Goal: Task Accomplishment & Management: Manage account settings

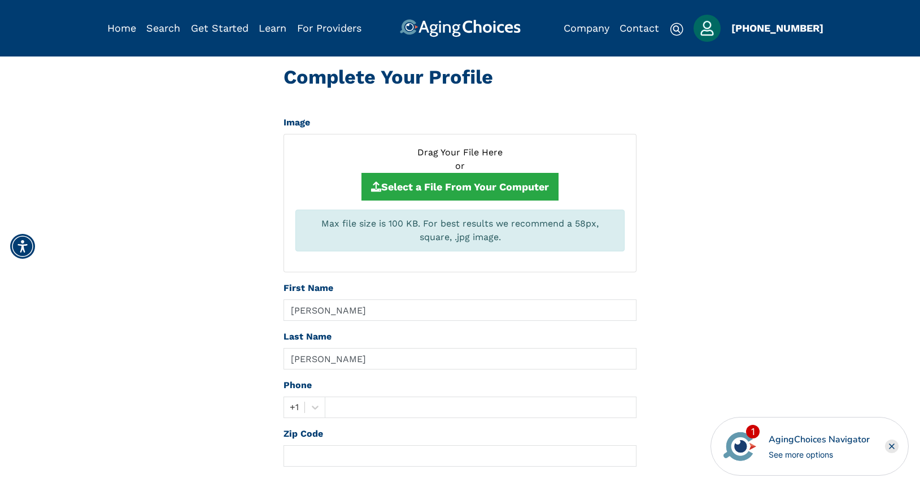
click at [709, 33] on img "Popover trigger" at bounding box center [706, 28] width 27 height 27
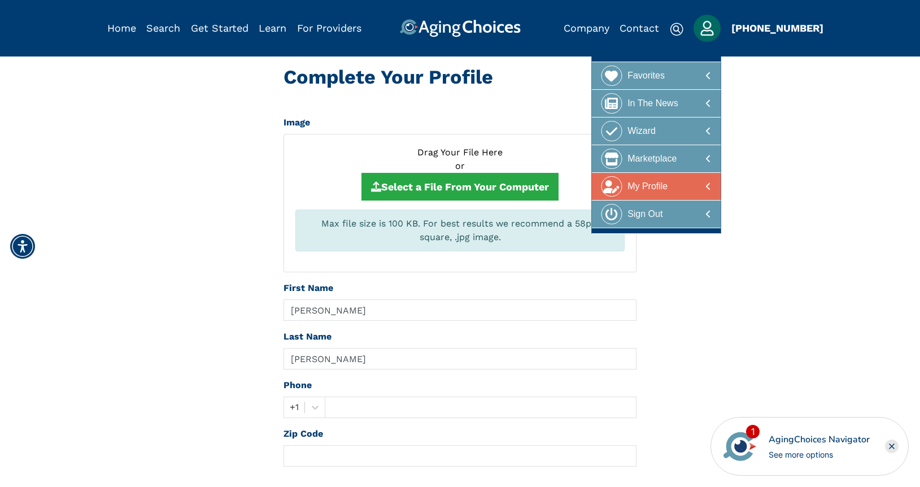
click at [681, 189] on div at bounding box center [656, 186] width 110 height 21
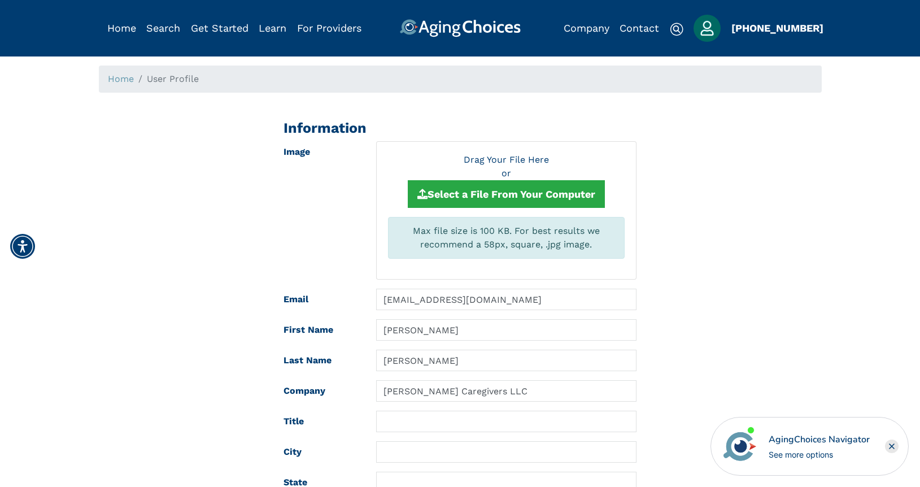
click at [703, 28] on img "Popover trigger" at bounding box center [706, 28] width 27 height 27
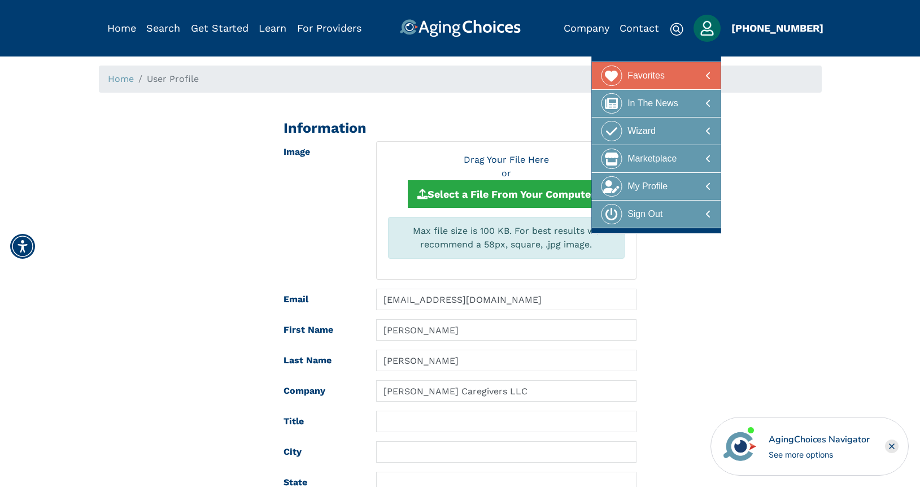
click at [659, 78] on div "Favorites" at bounding box center [645, 75] width 37 height 21
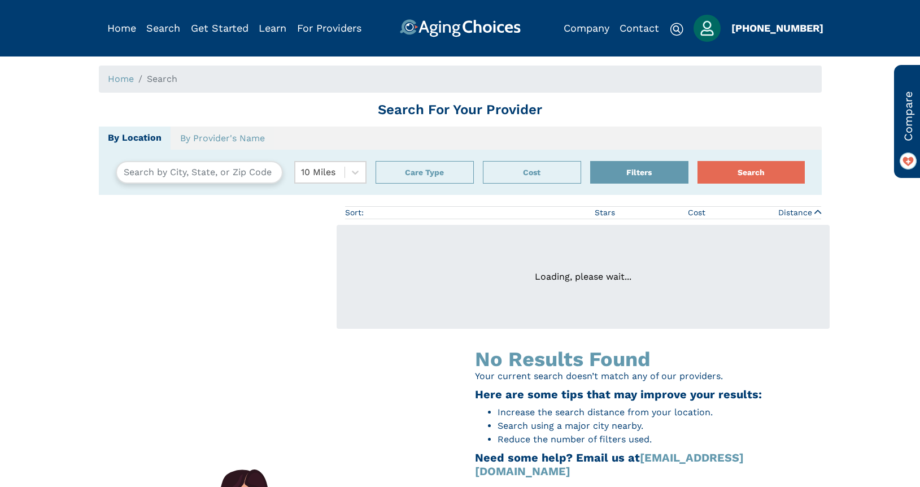
type input "Harrisonburg, Virginia, USA 22802"
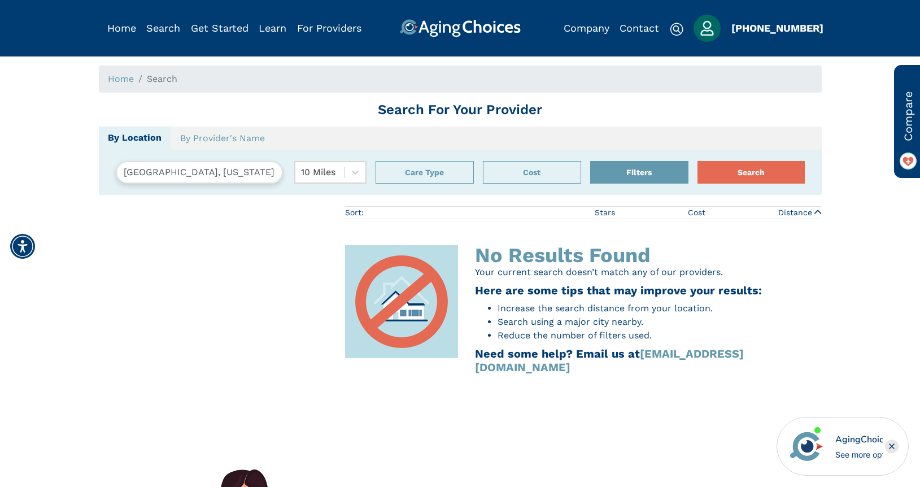
click at [707, 28] on img "Popover trigger" at bounding box center [706, 28] width 27 height 27
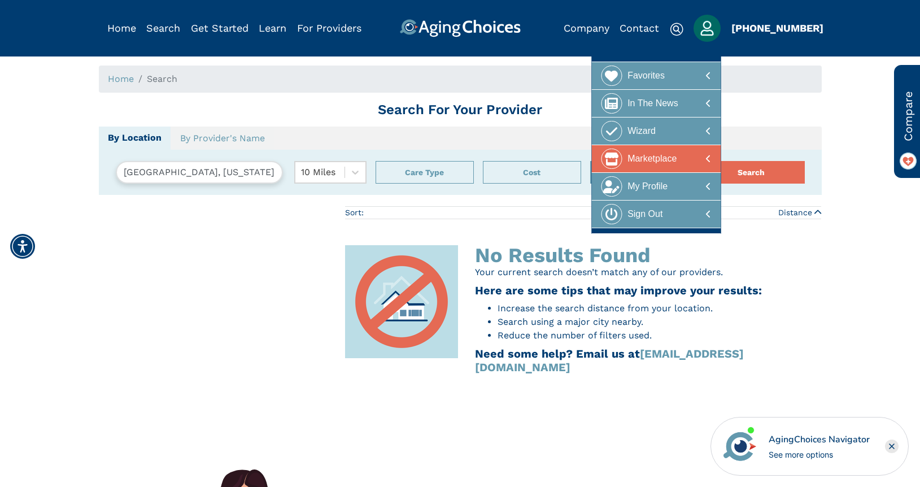
click at [672, 162] on div "Marketplace" at bounding box center [651, 158] width 49 height 21
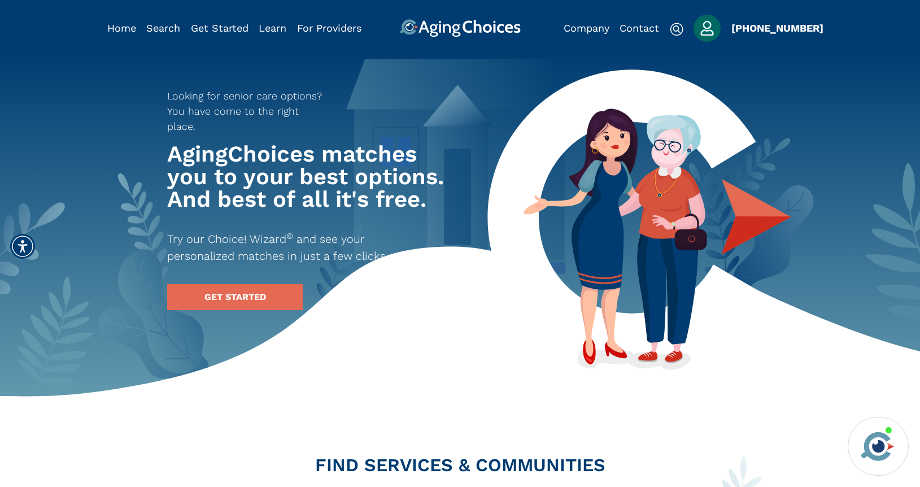
click at [707, 28] on img "Popover trigger" at bounding box center [706, 28] width 27 height 27
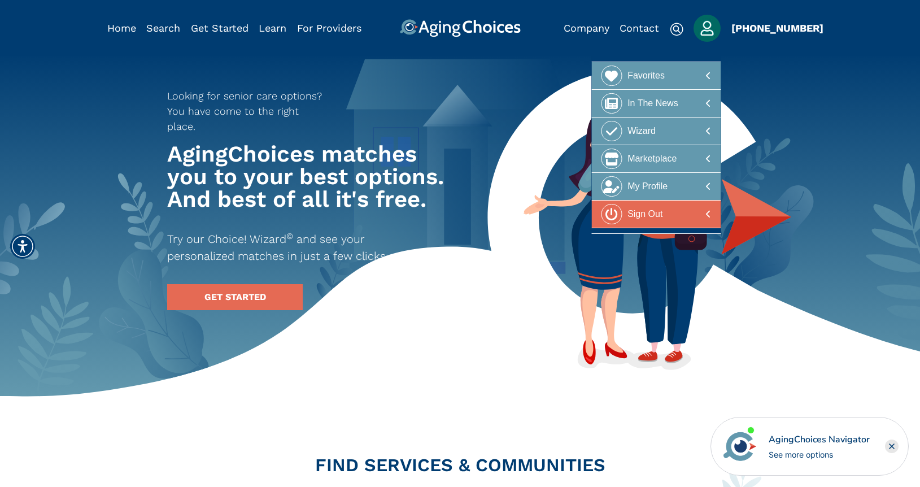
click at [644, 213] on div "Sign Out" at bounding box center [644, 214] width 35 height 21
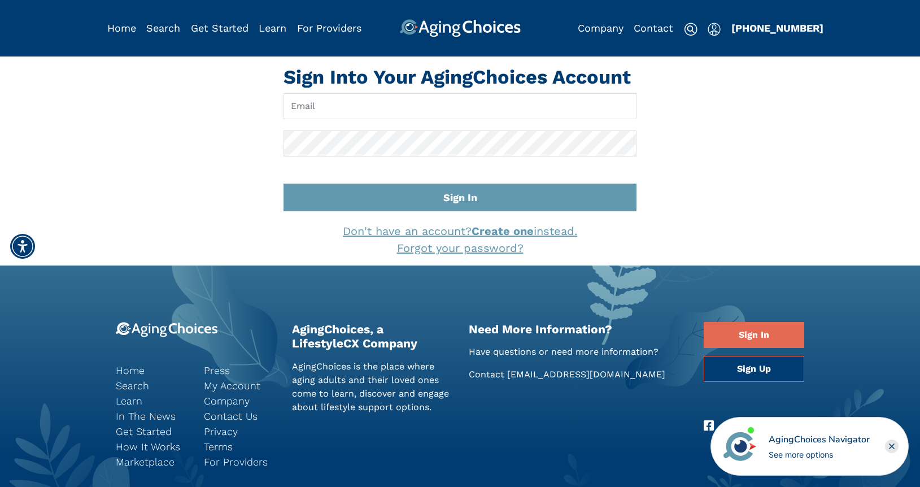
click at [463, 23] on img at bounding box center [459, 28] width 121 height 18
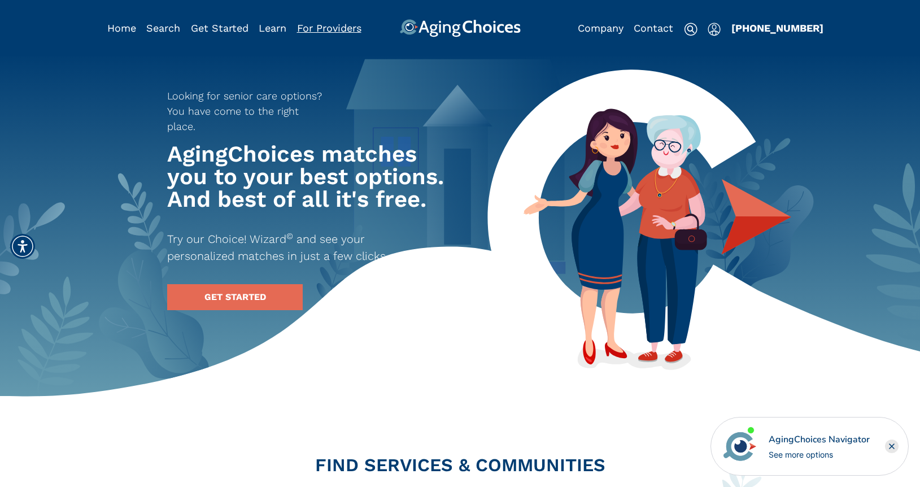
click at [343, 30] on link "For Providers" at bounding box center [329, 28] width 64 height 12
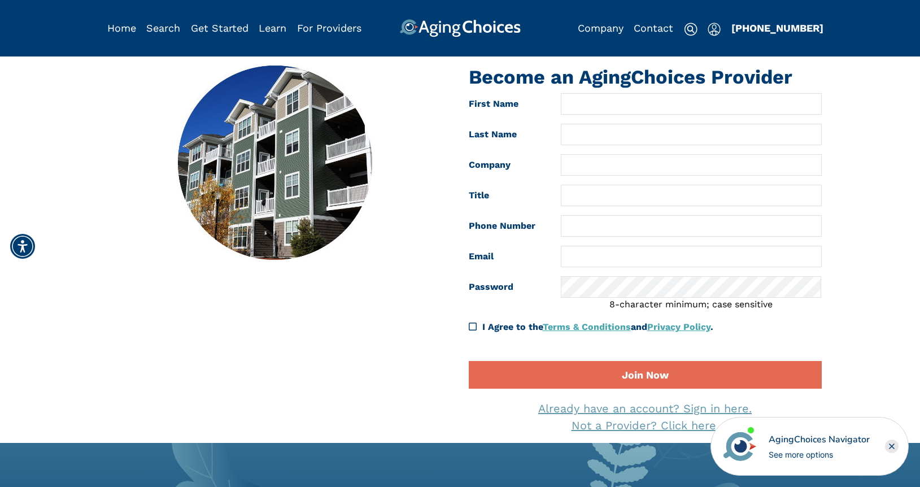
click at [716, 405] on link "Already have an account? Sign in here." at bounding box center [644, 408] width 213 height 14
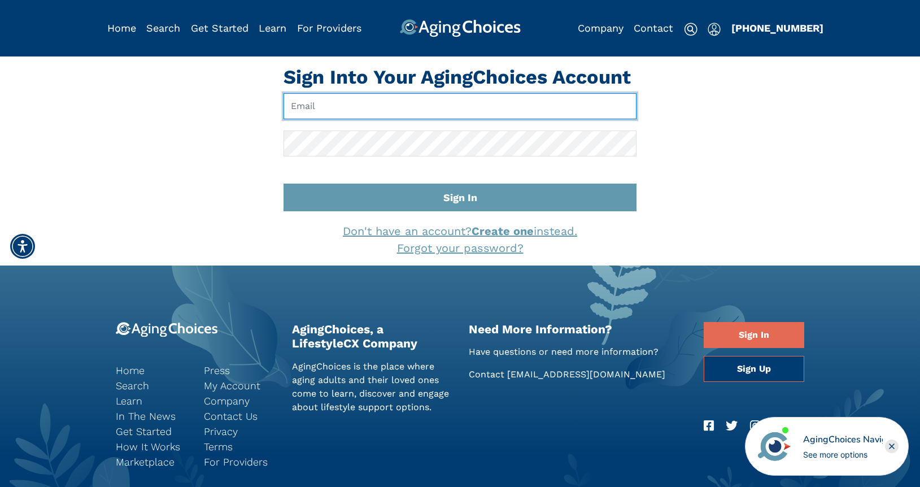
click at [334, 109] on input "Email" at bounding box center [459, 106] width 353 height 26
paste input "[EMAIL_ADDRESS][DOMAIN_NAME]"
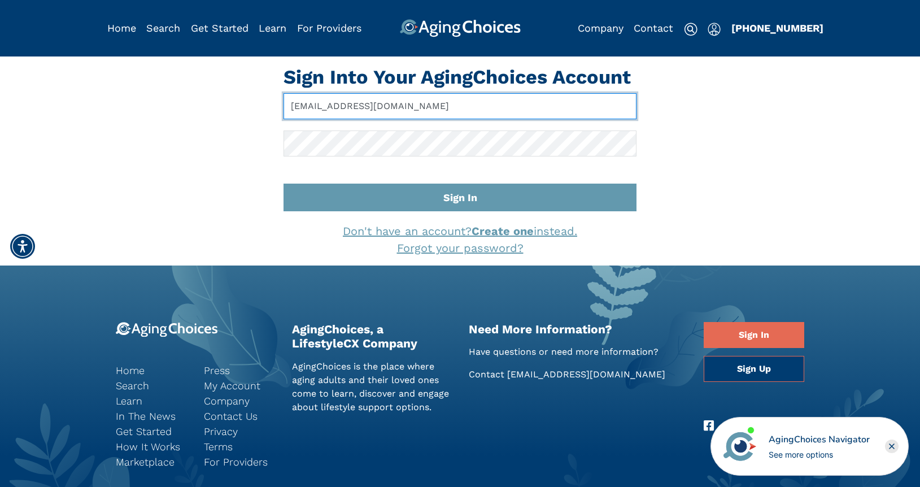
type input "info@kittbrookcaregivers.com"
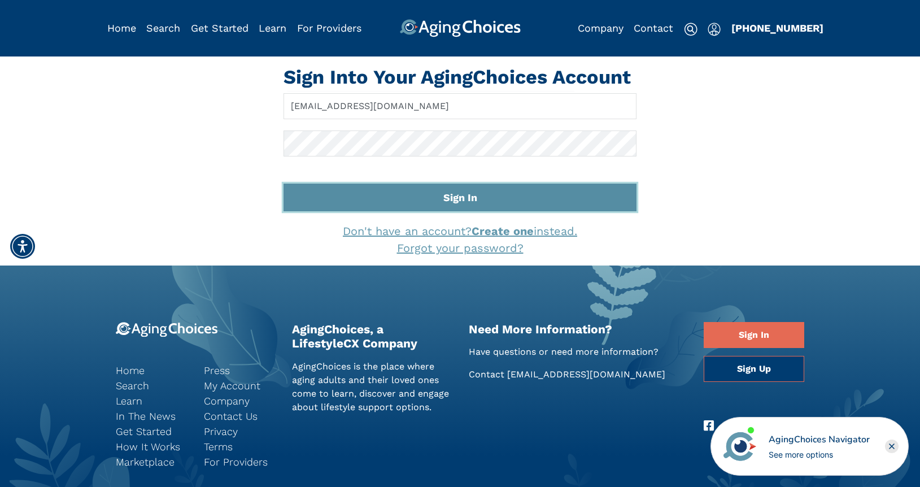
click at [502, 197] on button "Sign In" at bounding box center [459, 197] width 353 height 28
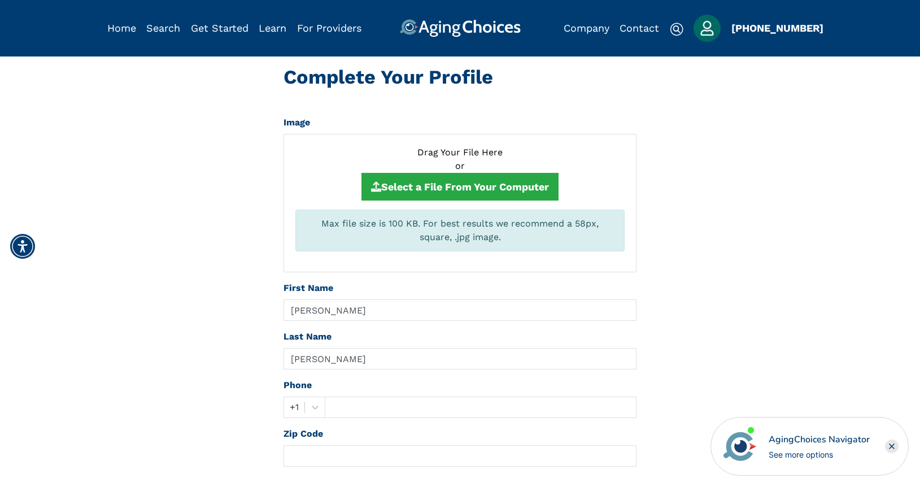
click at [705, 29] on img "Popover trigger" at bounding box center [706, 28] width 27 height 27
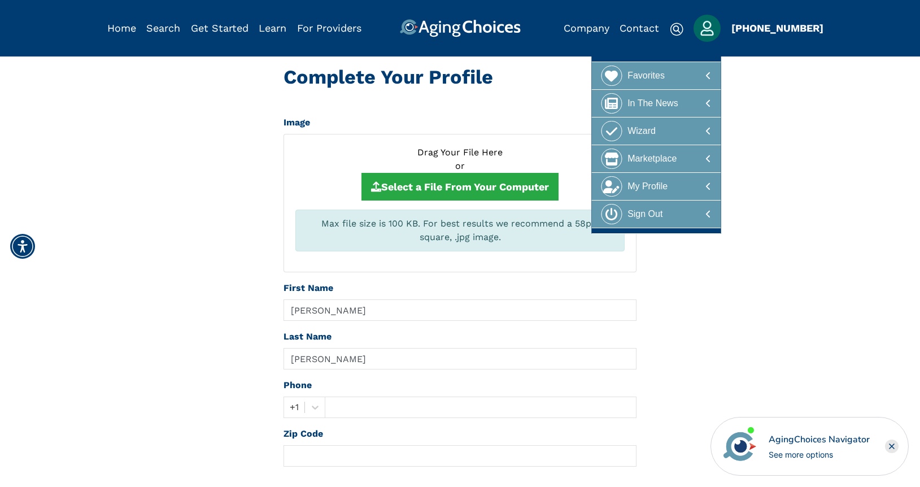
click at [705, 29] on img "Popover trigger" at bounding box center [706, 28] width 27 height 27
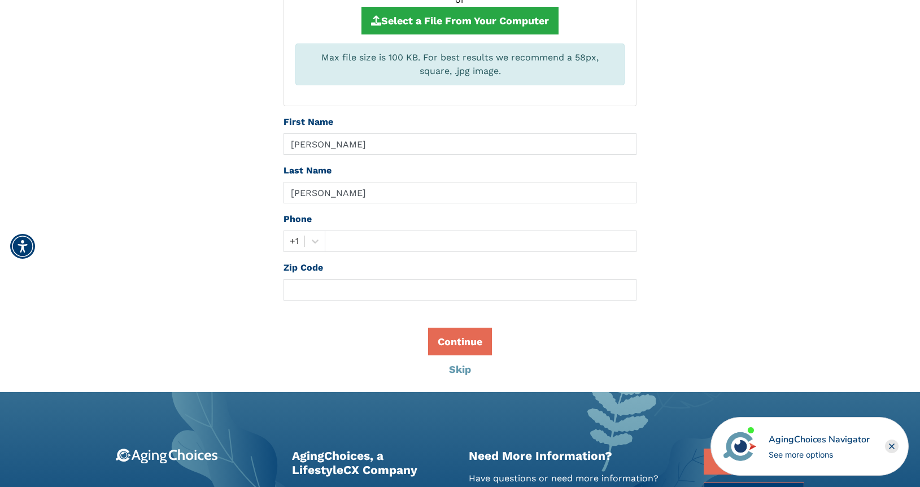
scroll to position [196, 0]
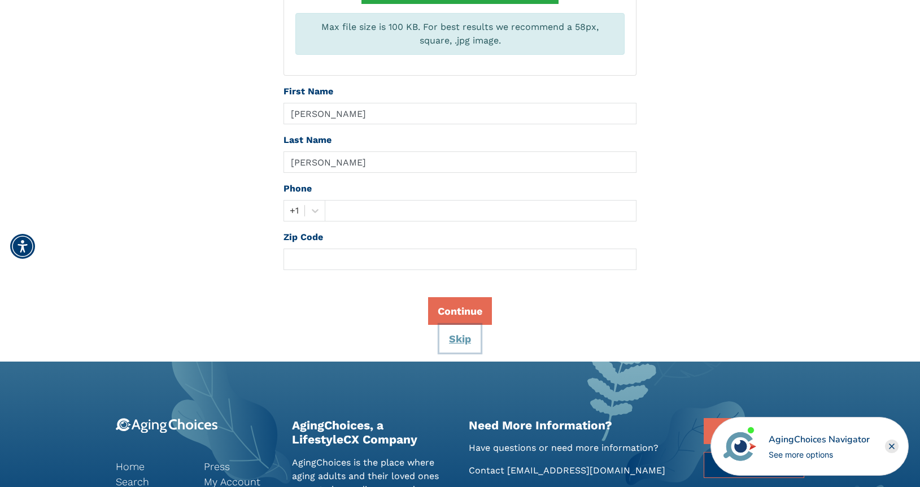
click at [466, 340] on button "Skip" at bounding box center [459, 339] width 41 height 28
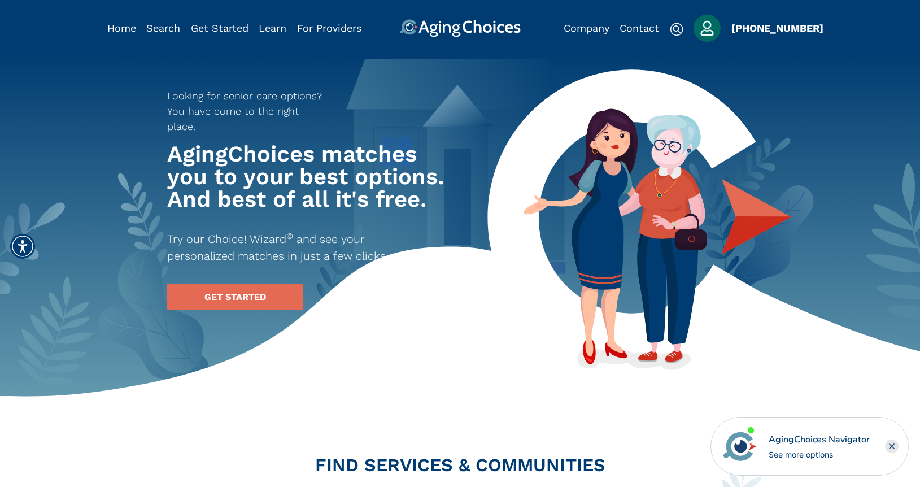
click at [708, 30] on img "Popover trigger" at bounding box center [706, 28] width 27 height 27
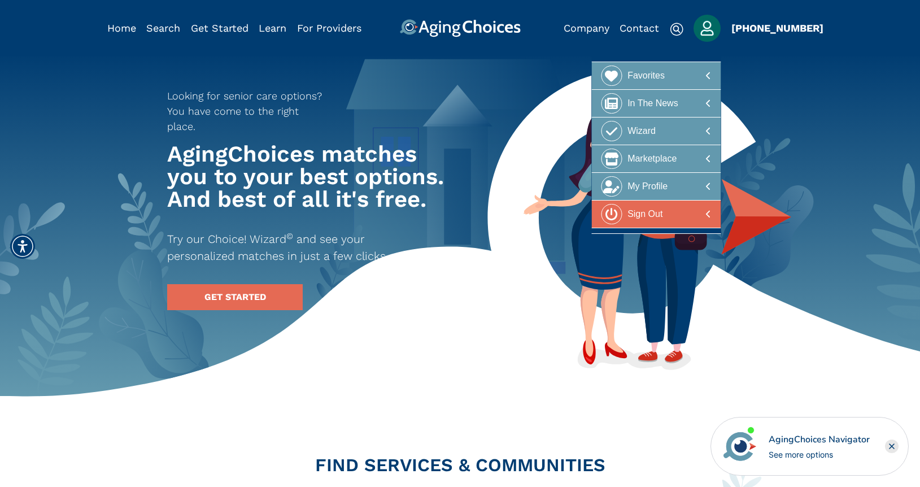
click at [633, 213] on div "Sign Out" at bounding box center [644, 214] width 35 height 21
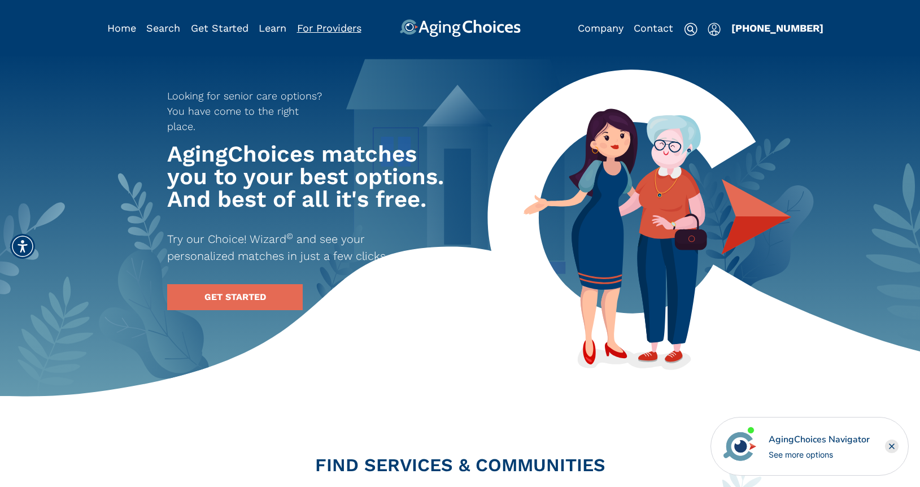
click at [316, 25] on link "For Providers" at bounding box center [329, 28] width 64 height 12
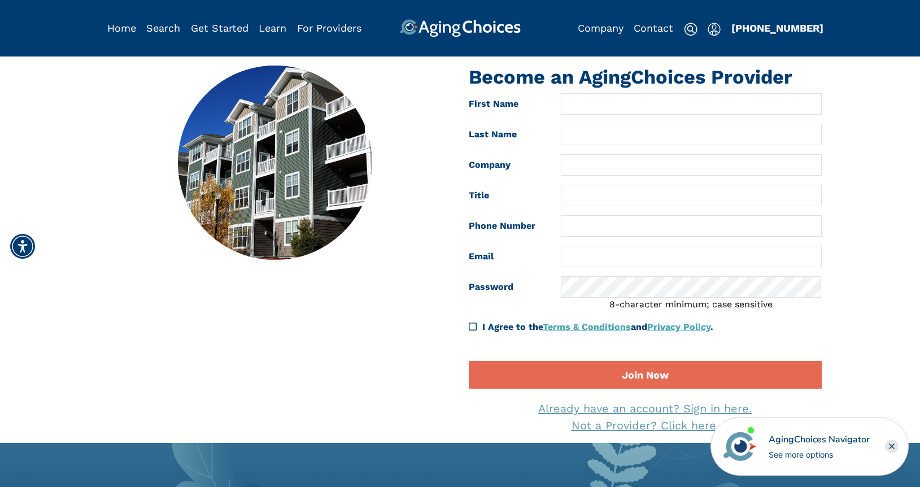
click at [894, 444] on icon "Close" at bounding box center [891, 446] width 5 height 5
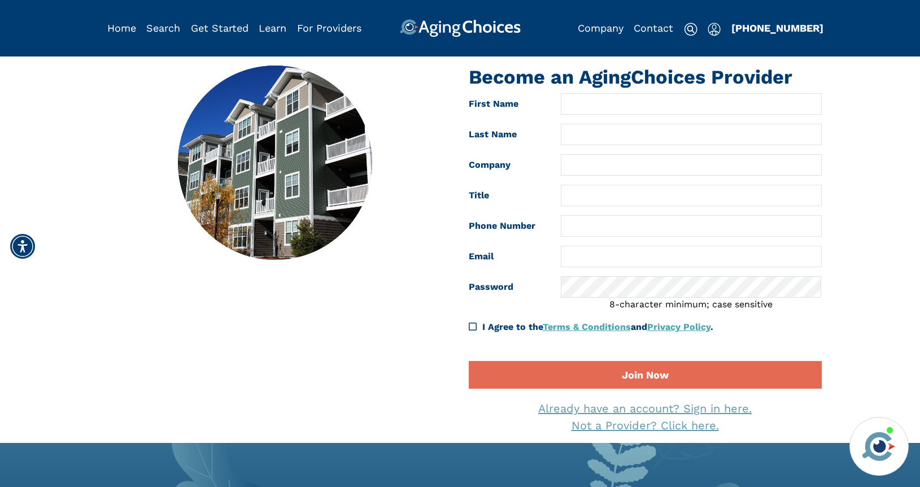
click at [739, 406] on link "Already have an account? Sign in here." at bounding box center [644, 408] width 213 height 14
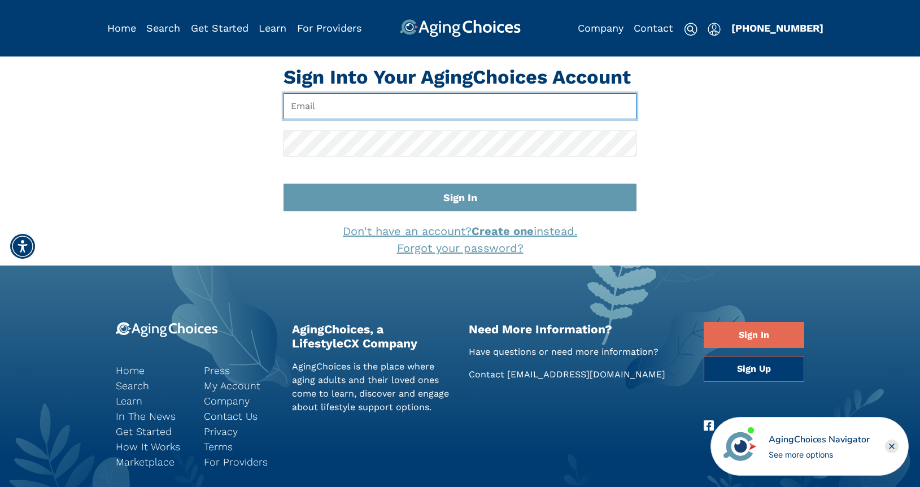
click at [331, 109] on input "Email" at bounding box center [459, 106] width 353 height 26
paste input "[EMAIL_ADDRESS][DOMAIN_NAME]"
type input "[EMAIL_ADDRESS][DOMAIN_NAME]"
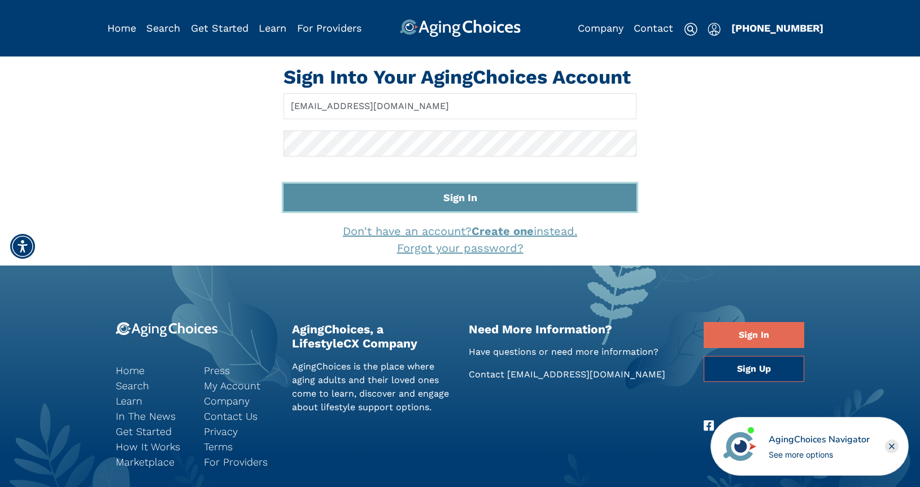
click at [486, 193] on button "Sign In" at bounding box center [459, 197] width 353 height 28
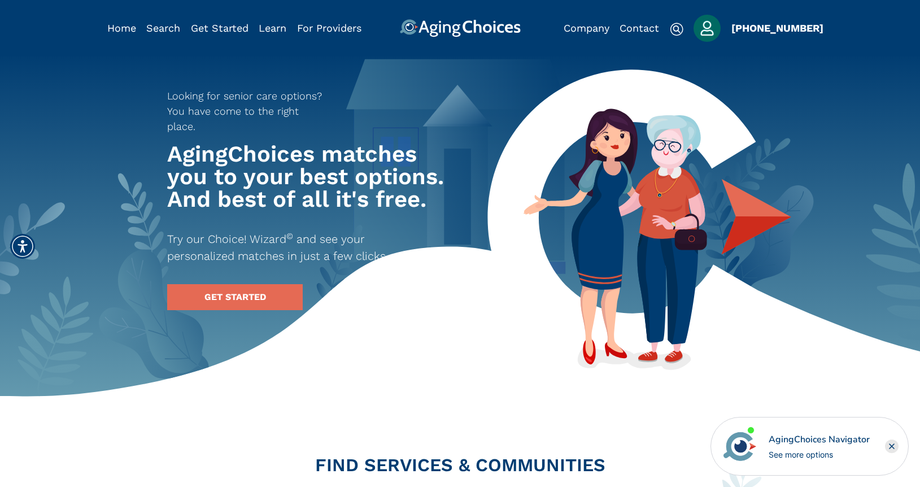
click at [712, 33] on img "Popover trigger" at bounding box center [706, 28] width 27 height 27
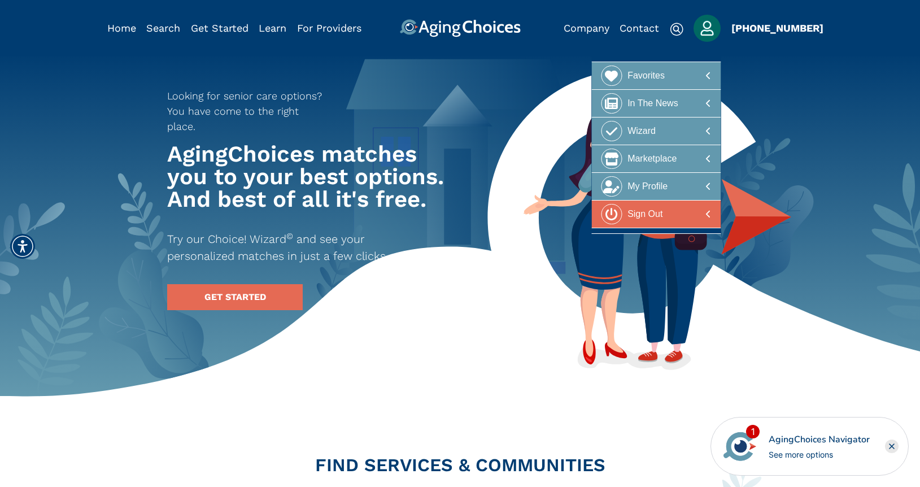
click at [655, 213] on div "Sign Out" at bounding box center [644, 214] width 35 height 21
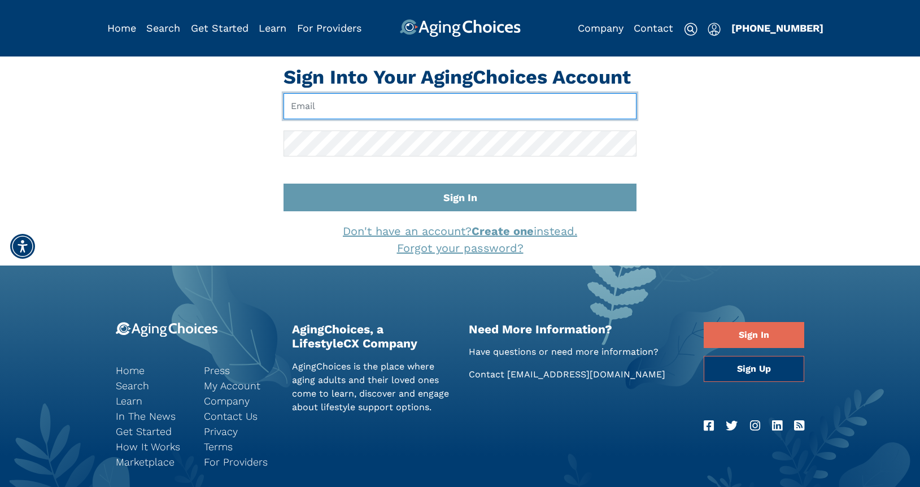
click at [320, 104] on input "Email" at bounding box center [459, 106] width 353 height 26
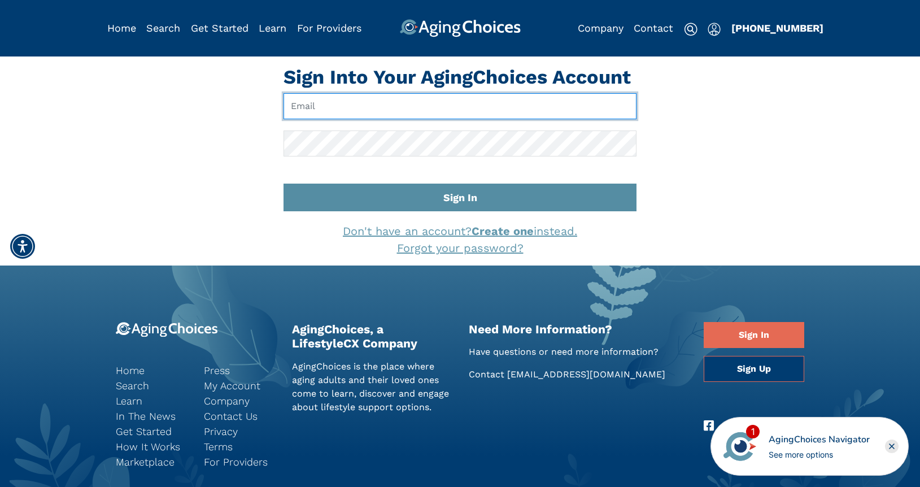
type input "pwilcox@lifestylecx.com"
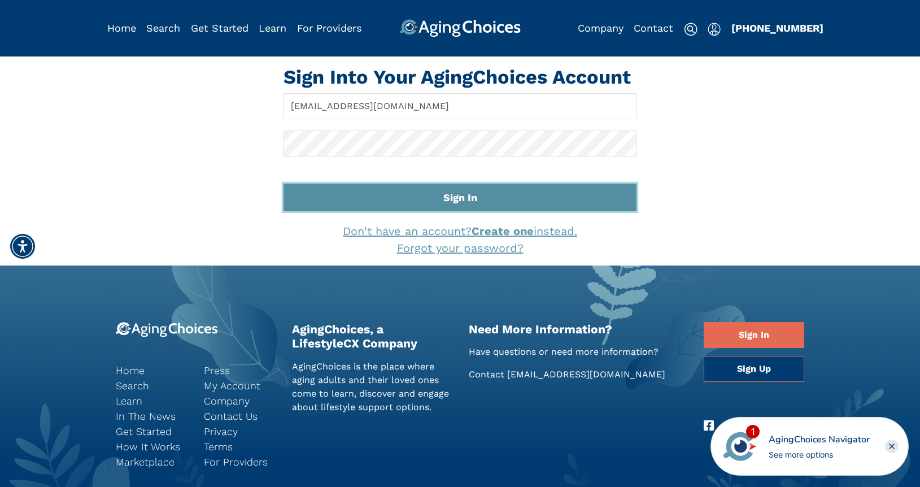
click at [462, 198] on button "Sign In" at bounding box center [459, 197] width 353 height 28
